Goal: Check status: Check status

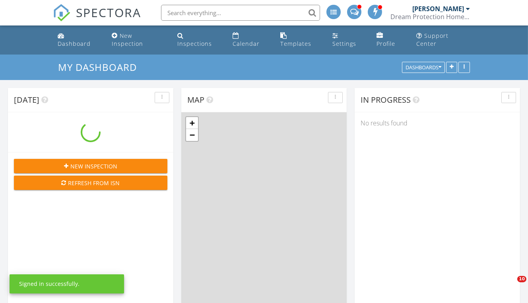
click at [192, 40] on div "Inspections" at bounding box center [194, 44] width 35 height 8
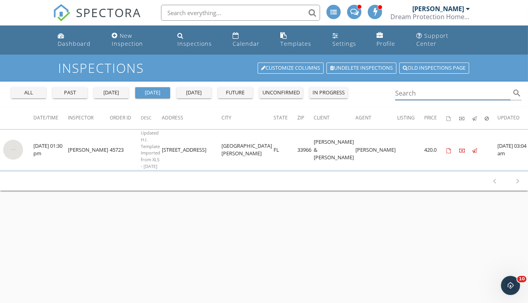
click at [439, 87] on input "Search" at bounding box center [452, 93] width 115 height 13
click at [39, 89] on div "all" at bounding box center [28, 93] width 29 height 8
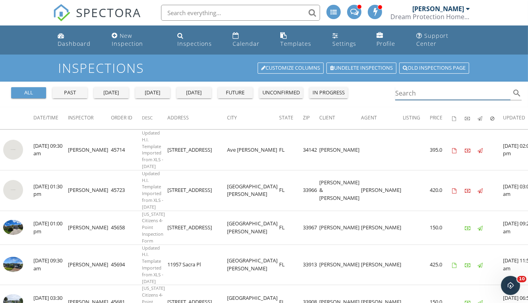
click at [442, 87] on input "Search" at bounding box center [452, 93] width 115 height 13
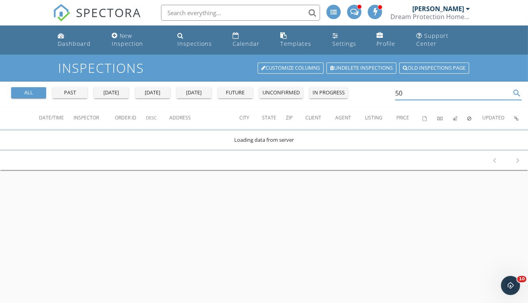
type input "5"
type input "6"
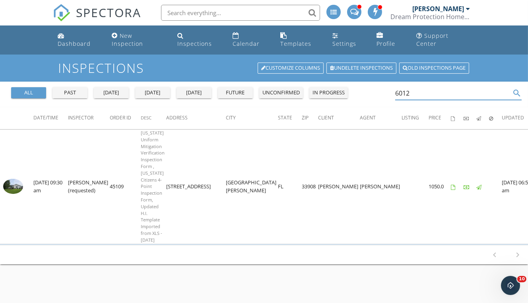
click at [17, 178] on img at bounding box center [13, 185] width 20 height 15
click at [159, 89] on div "today" at bounding box center [152, 93] width 29 height 8
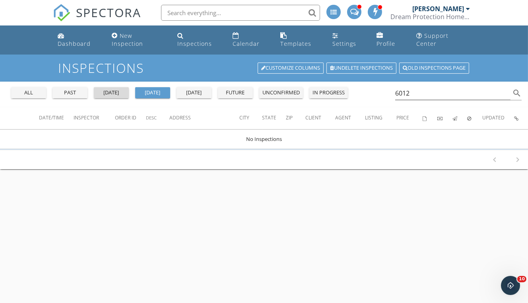
click at [117, 89] on div "yesterday" at bounding box center [111, 93] width 29 height 8
click at [191, 89] on div "tomorrow" at bounding box center [194, 93] width 29 height 8
click at [442, 87] on input "6012" at bounding box center [452, 93] width 115 height 13
type input "6"
click at [150, 89] on div "today" at bounding box center [152, 93] width 29 height 8
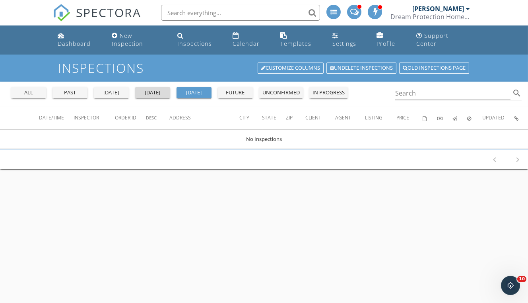
click at [149, 89] on div "today" at bounding box center [152, 93] width 29 height 8
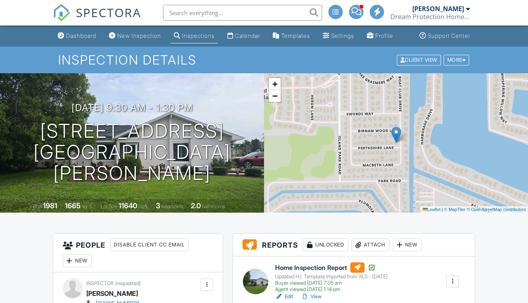
drag, startPoint x: 0, startPoint y: 0, endPoint x: 315, endPoint y: 104, distance: 331.9
click at [315, 292] on link "View" at bounding box center [311, 296] width 21 height 8
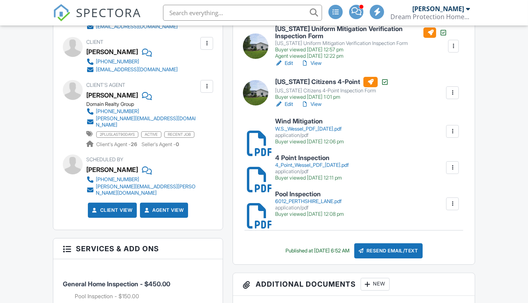
scroll to position [298, 0]
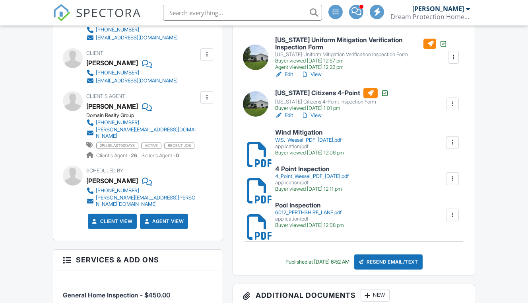
scroll to position [0, 0]
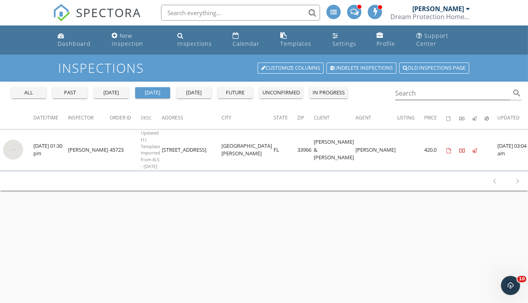
click at [289, 130] on td "FL" at bounding box center [285, 150] width 24 height 41
click at [21, 154] on link at bounding box center [13, 157] width 20 height 7
click at [30, 89] on div "all" at bounding box center [28, 93] width 29 height 8
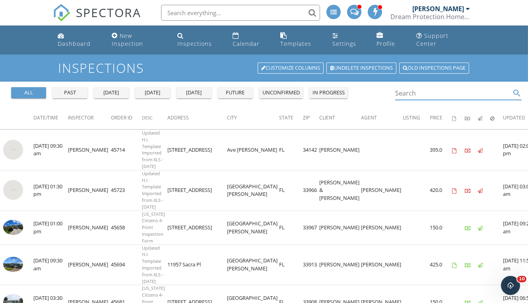
click at [433, 87] on input "Search" at bounding box center [452, 93] width 115 height 13
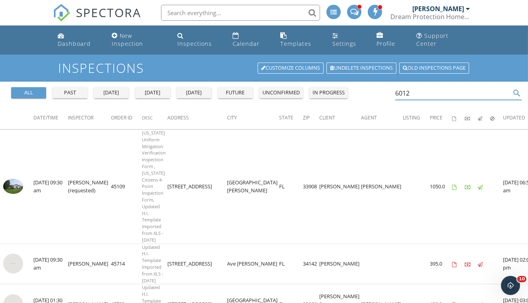
click at [14, 178] on img at bounding box center [13, 185] width 20 height 15
click at [410, 87] on input "6012" at bounding box center [452, 93] width 115 height 13
type input "6"
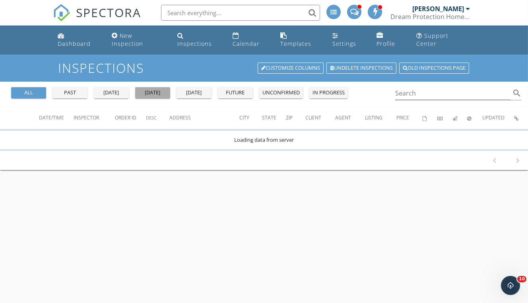
click at [157, 89] on div "today" at bounding box center [152, 93] width 29 height 8
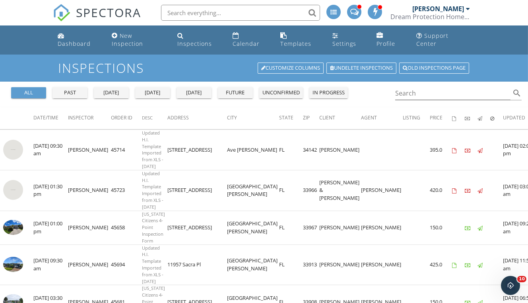
click at [260, 40] on div "Calendar" at bounding box center [246, 44] width 27 height 8
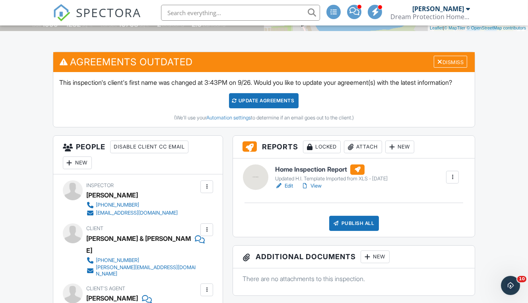
scroll to position [75, 0]
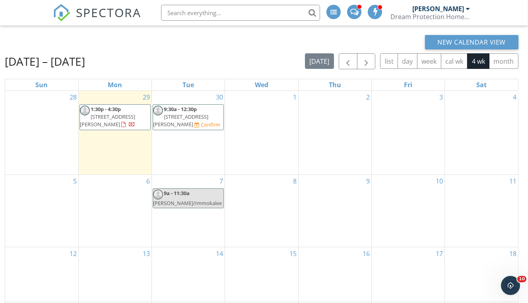
scroll to position [31, 0]
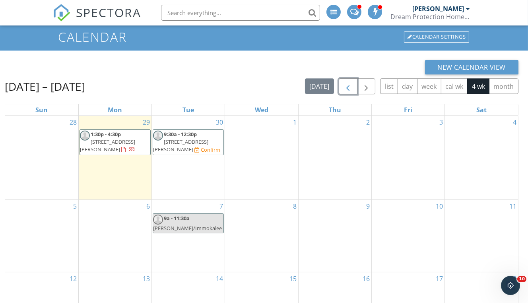
click at [349, 82] on span "button" at bounding box center [348, 87] width 10 height 10
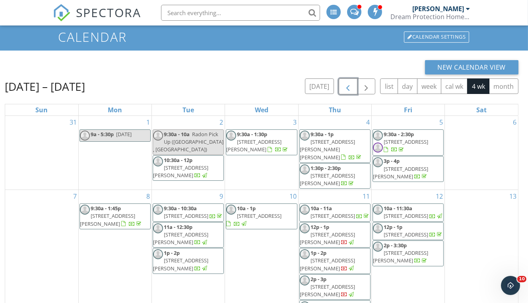
click at [349, 82] on span "button" at bounding box center [348, 87] width 10 height 10
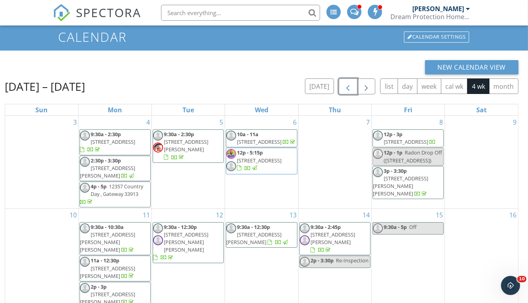
click at [349, 82] on span "button" at bounding box center [348, 87] width 10 height 10
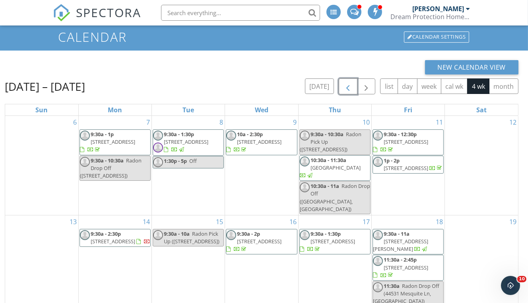
click at [349, 82] on span "button" at bounding box center [348, 87] width 10 height 10
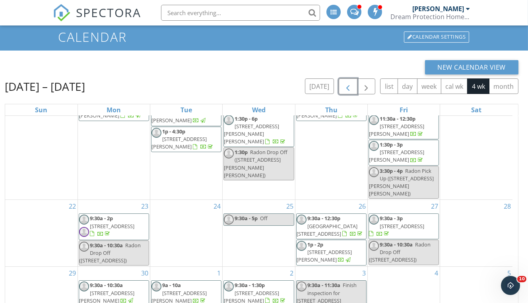
scroll to position [106, 0]
